Goal: Information Seeking & Learning: Learn about a topic

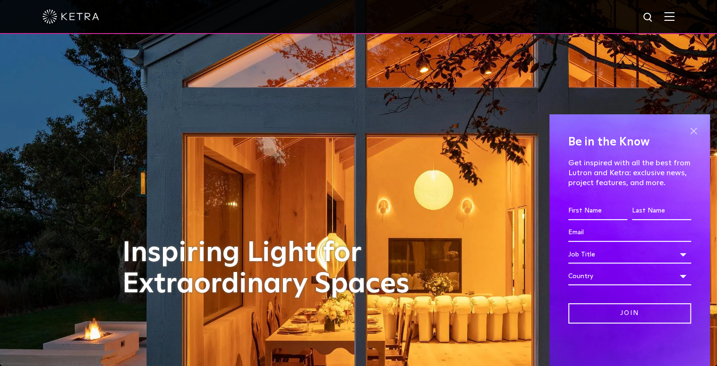
click at [691, 130] on span at bounding box center [693, 131] width 14 height 14
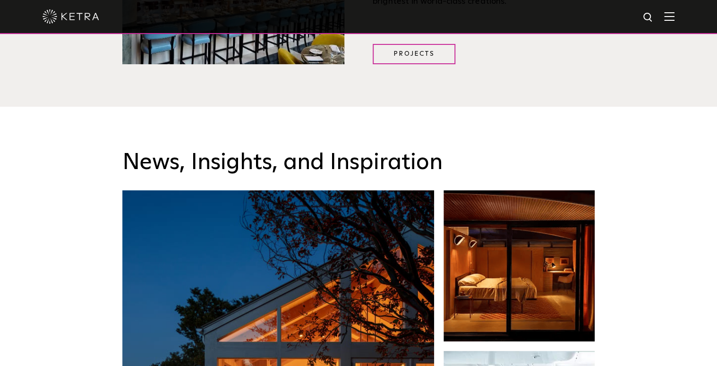
scroll to position [1965, 0]
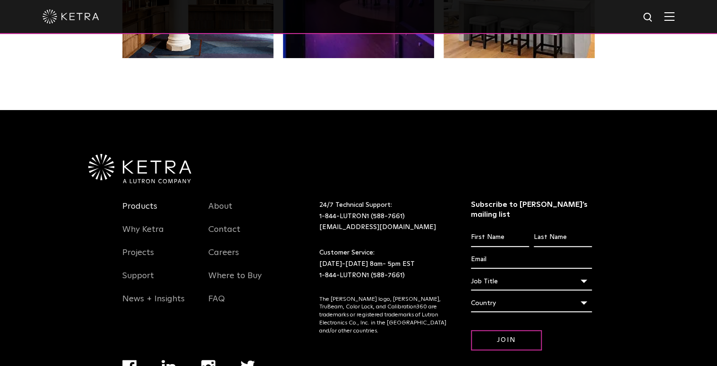
click at [146, 201] on link "Products" at bounding box center [139, 212] width 35 height 22
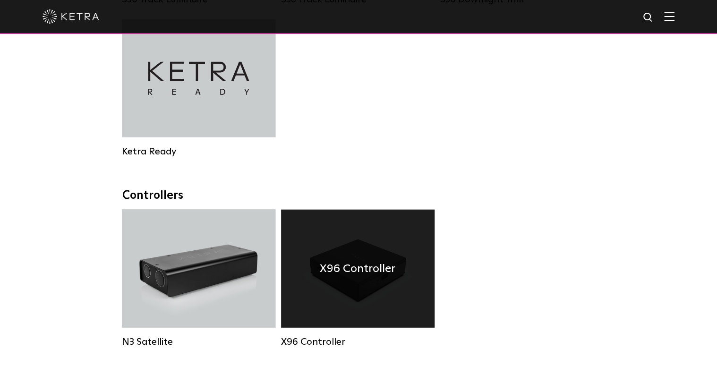
scroll to position [1209, 0]
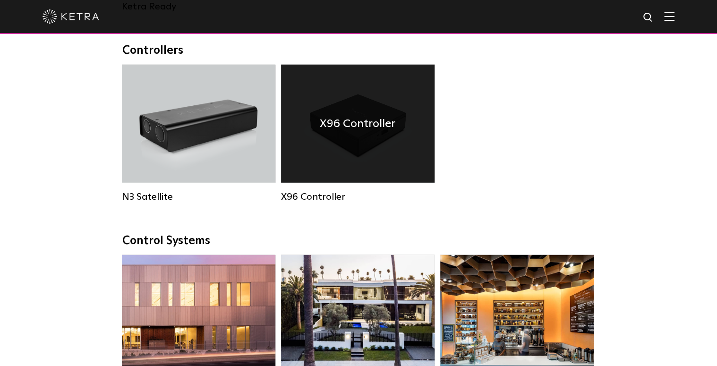
click at [328, 203] on div "X96 Controller" at bounding box center [358, 196] width 154 height 11
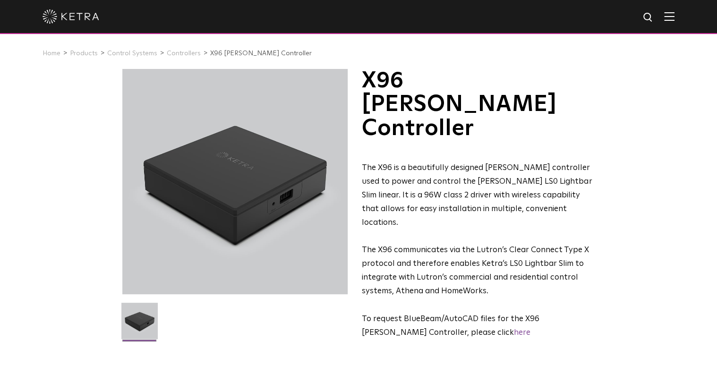
scroll to position [151, 0]
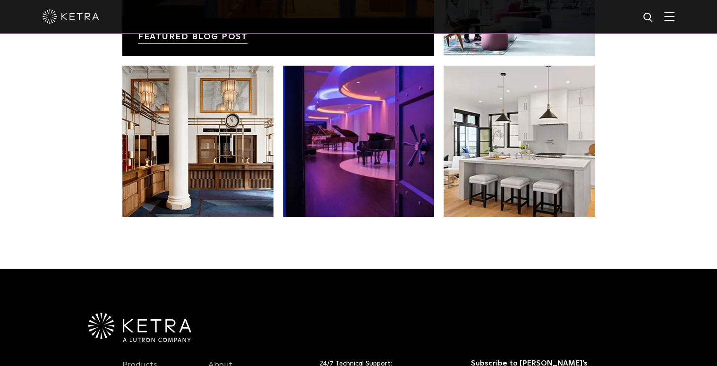
scroll to position [1965, 0]
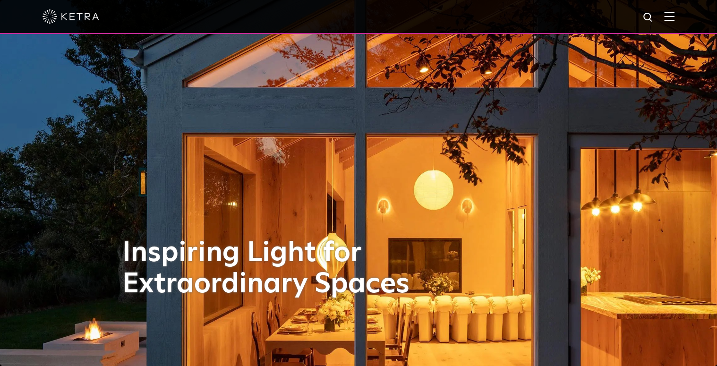
click at [681, 17] on div at bounding box center [358, 17] width 717 height 34
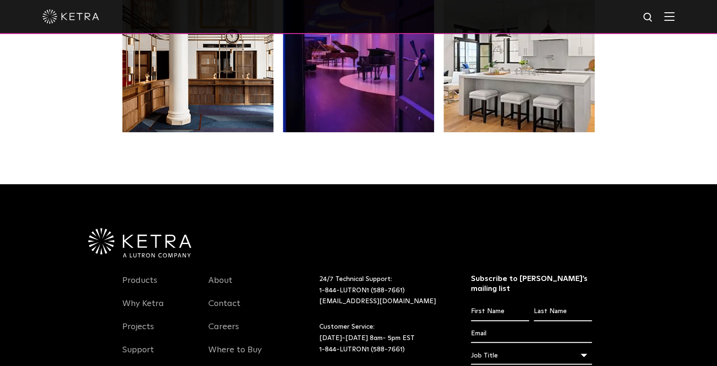
scroll to position [1986, 0]
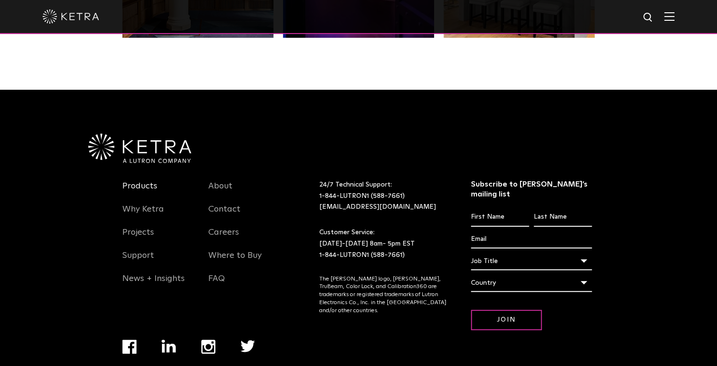
click at [144, 181] on link "Products" at bounding box center [139, 192] width 35 height 22
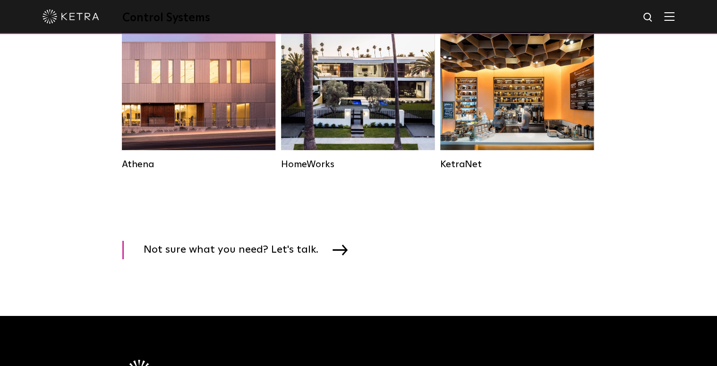
scroll to position [1361, 0]
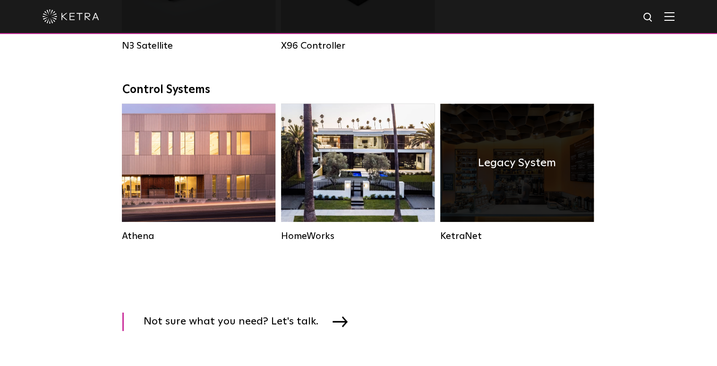
click at [489, 204] on div "Legacy System" at bounding box center [517, 163] width 154 height 118
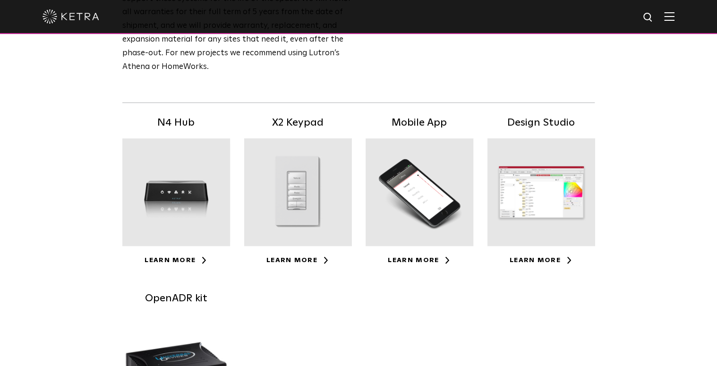
scroll to position [151, 0]
click at [299, 259] on link "Learn More" at bounding box center [297, 260] width 63 height 7
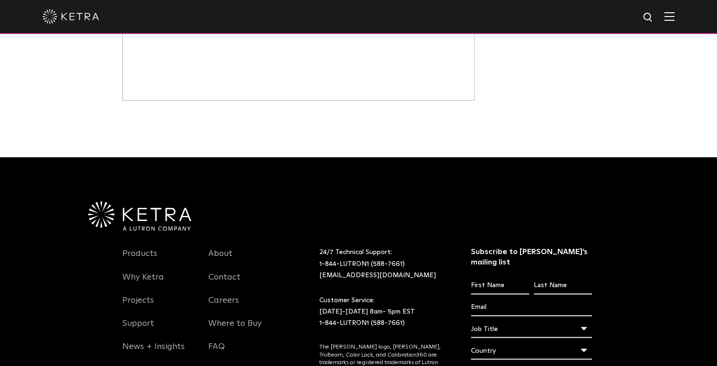
scroll to position [703, 0]
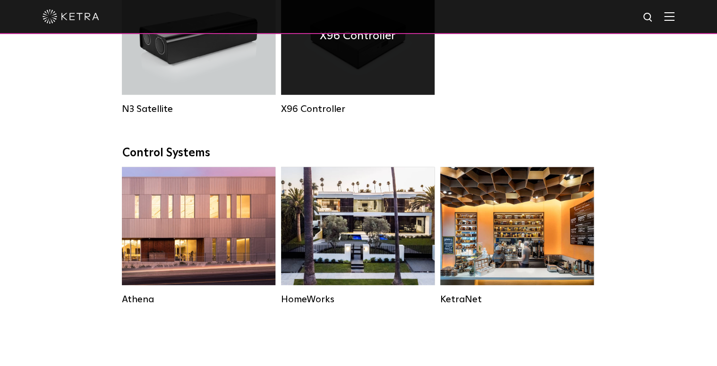
scroll to position [1361, 0]
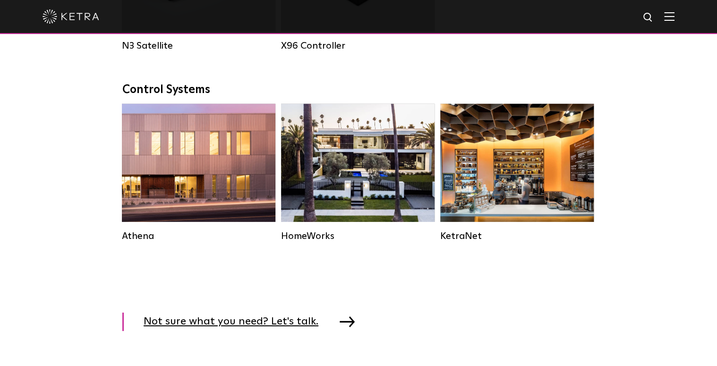
click at [340, 327] on img at bounding box center [347, 322] width 15 height 10
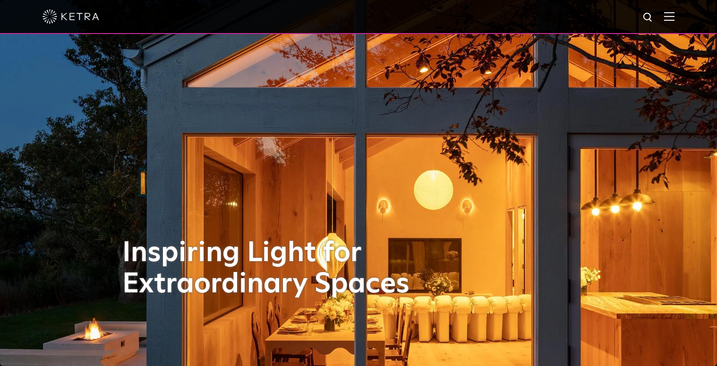
scroll to position [1806, 0]
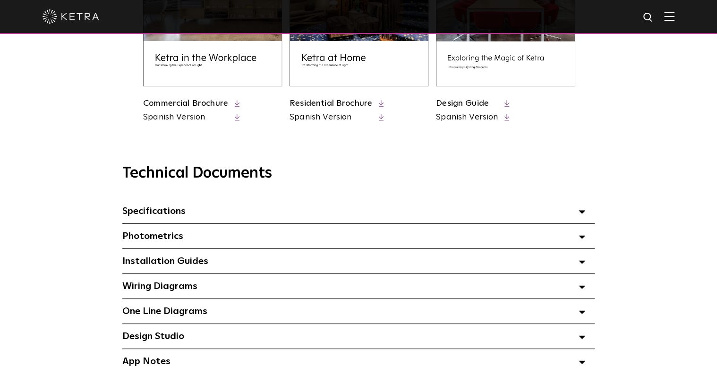
scroll to position [605, 0]
